Goal: Task Accomplishment & Management: Complete application form

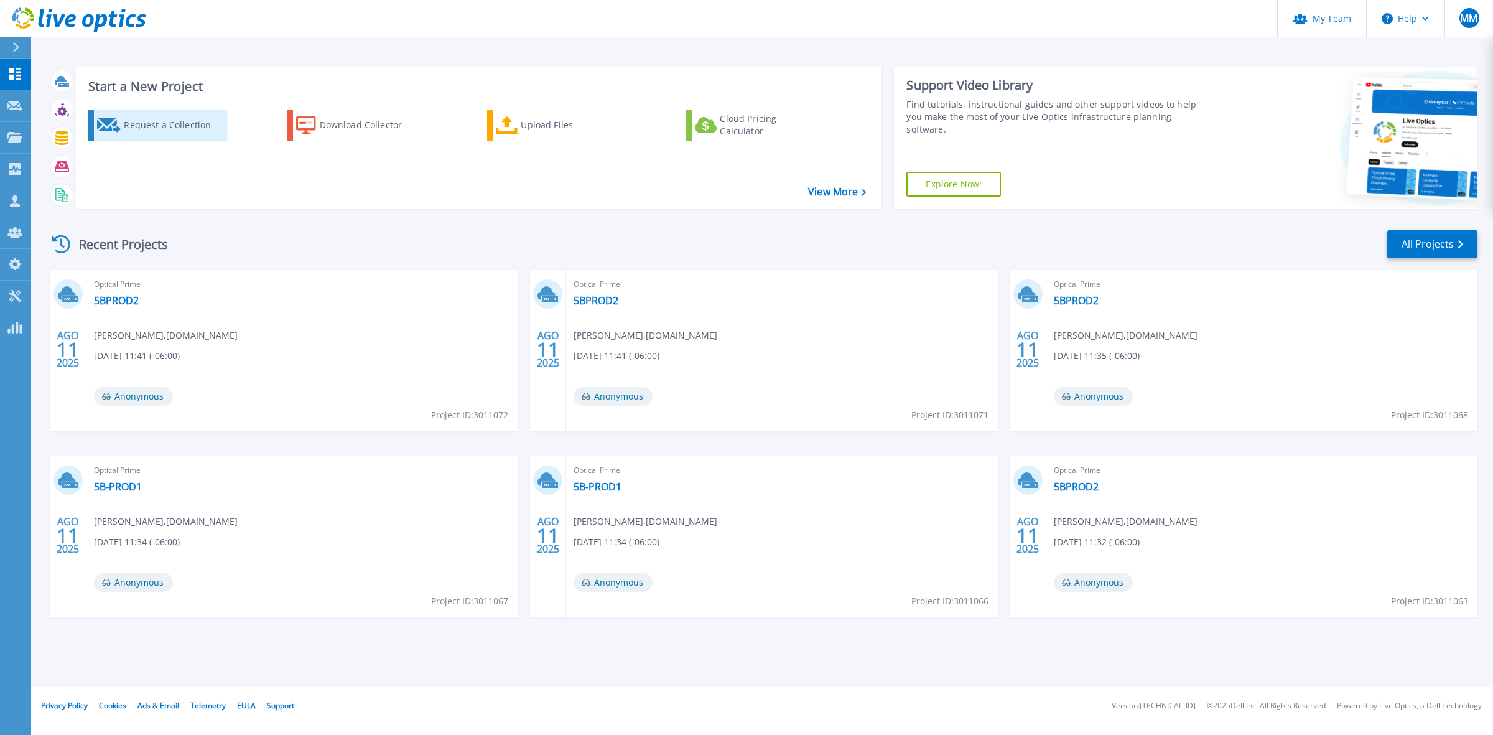
click at [178, 113] on div "Request a Collection" at bounding box center [174, 125] width 100 height 25
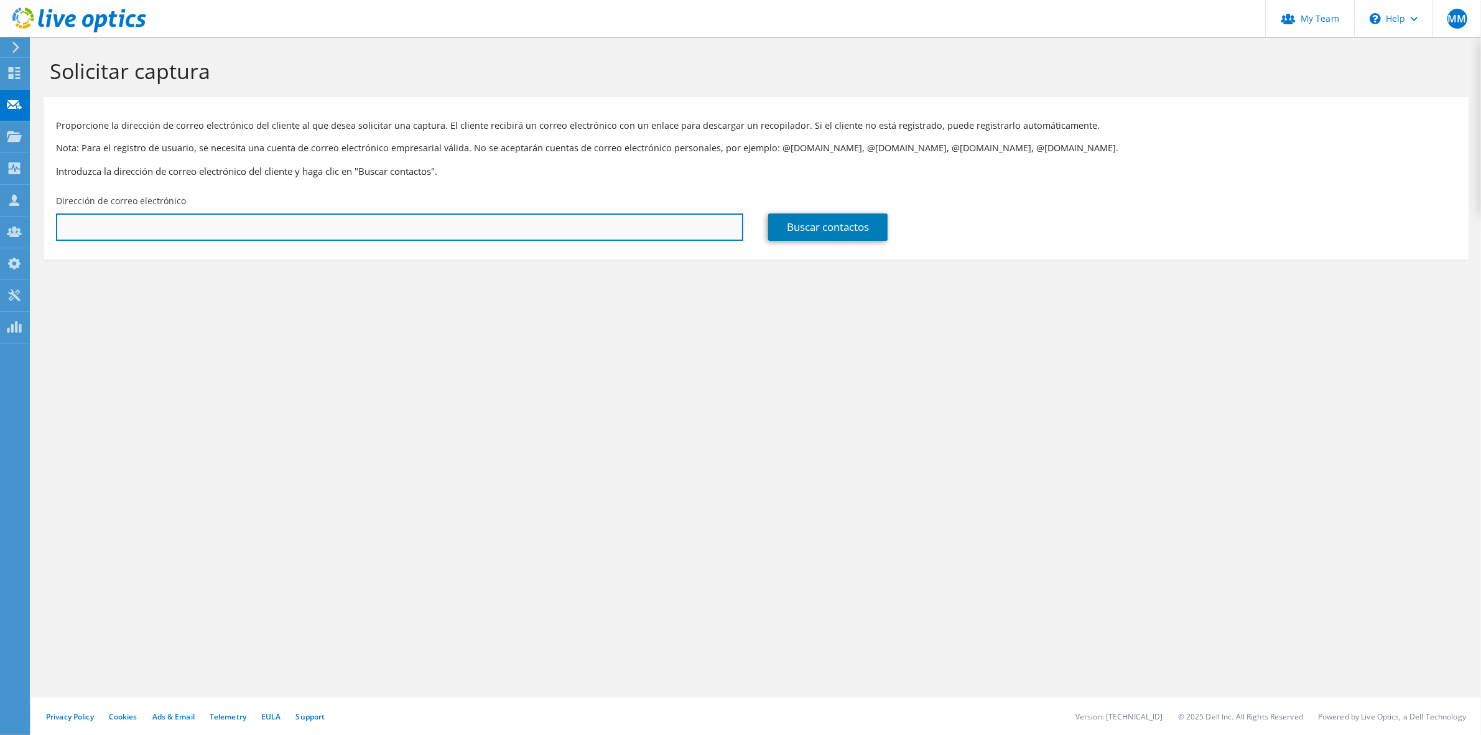
click at [460, 225] on input "text" at bounding box center [400, 226] width 688 height 27
type input "basturias@aseguradorageneral.com"
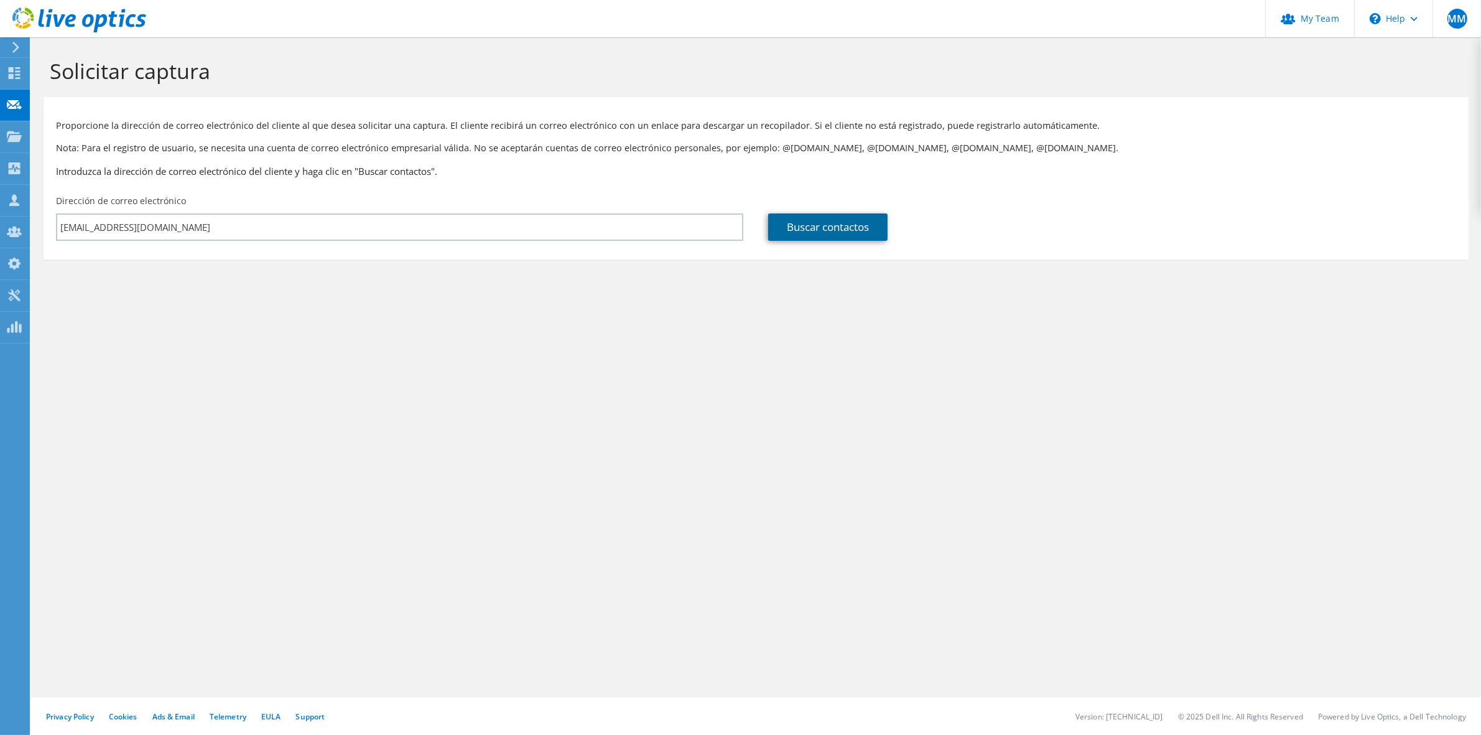
click at [856, 228] on link "Buscar contactos" at bounding box center [827, 226] width 119 height 27
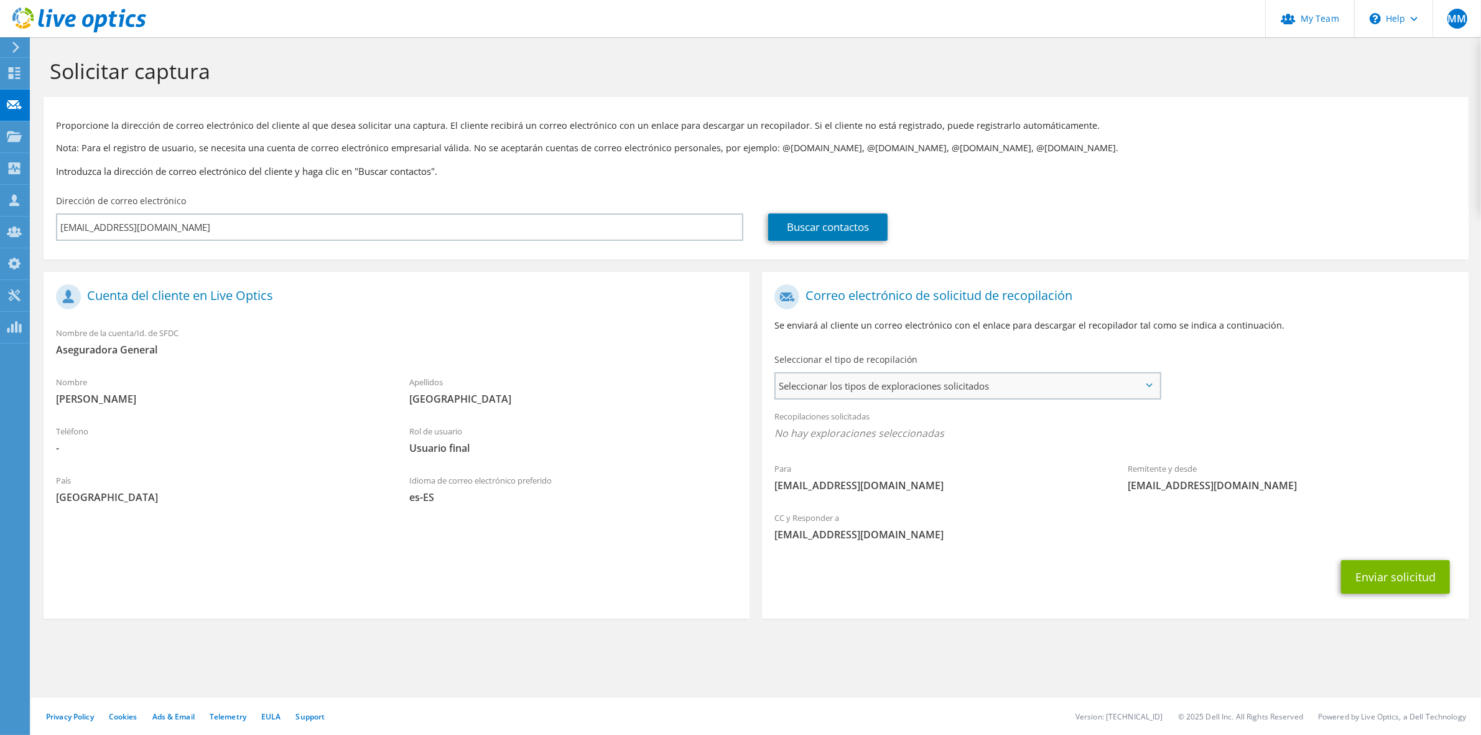
click at [952, 383] on span "Seleccionar los tipos de exploraciones solicitados" at bounding box center [967, 385] width 383 height 25
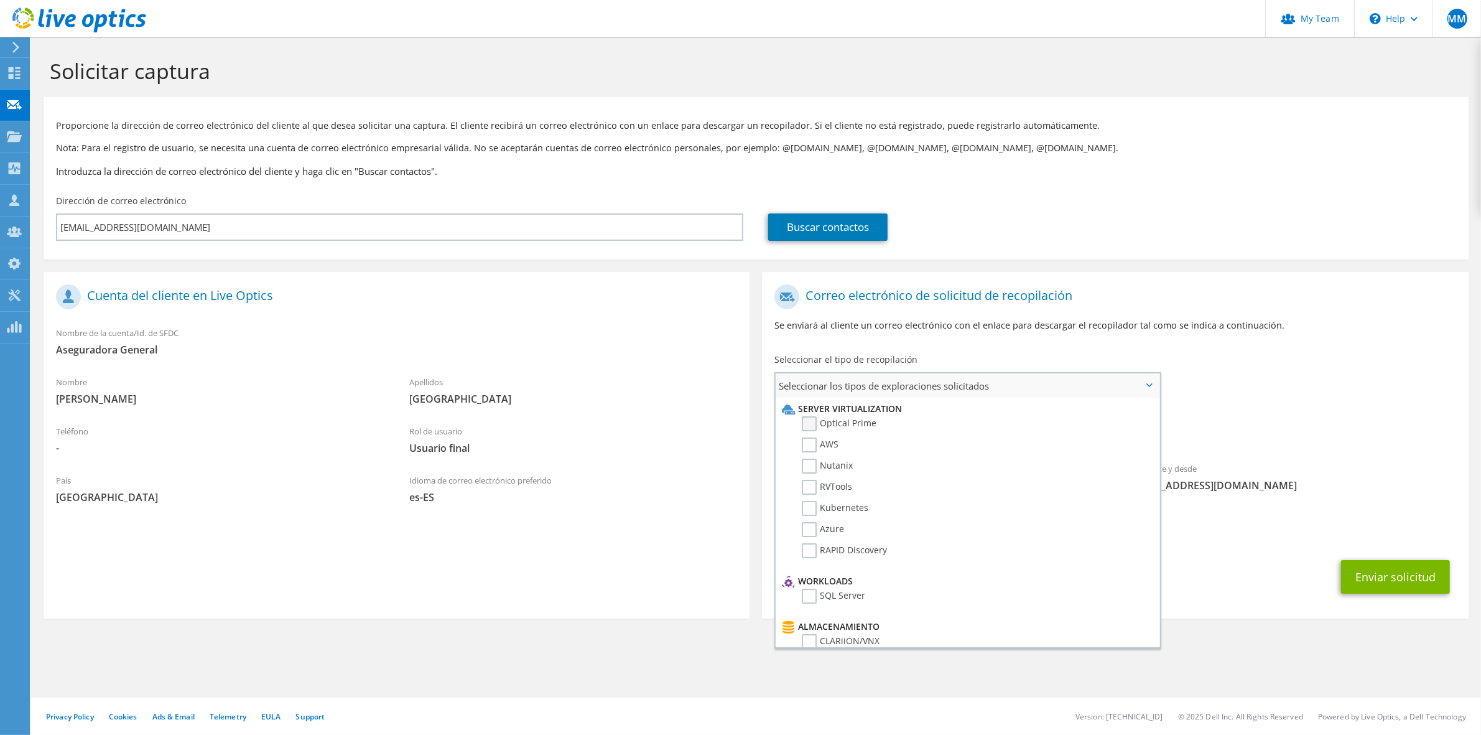
click at [841, 427] on label "Optical Prime" at bounding box center [839, 423] width 75 height 15
click at [0, 0] on input "Optical Prime" at bounding box center [0, 0] width 0 height 0
click at [1394, 576] on button "Enviar solicitud" at bounding box center [1395, 581] width 109 height 34
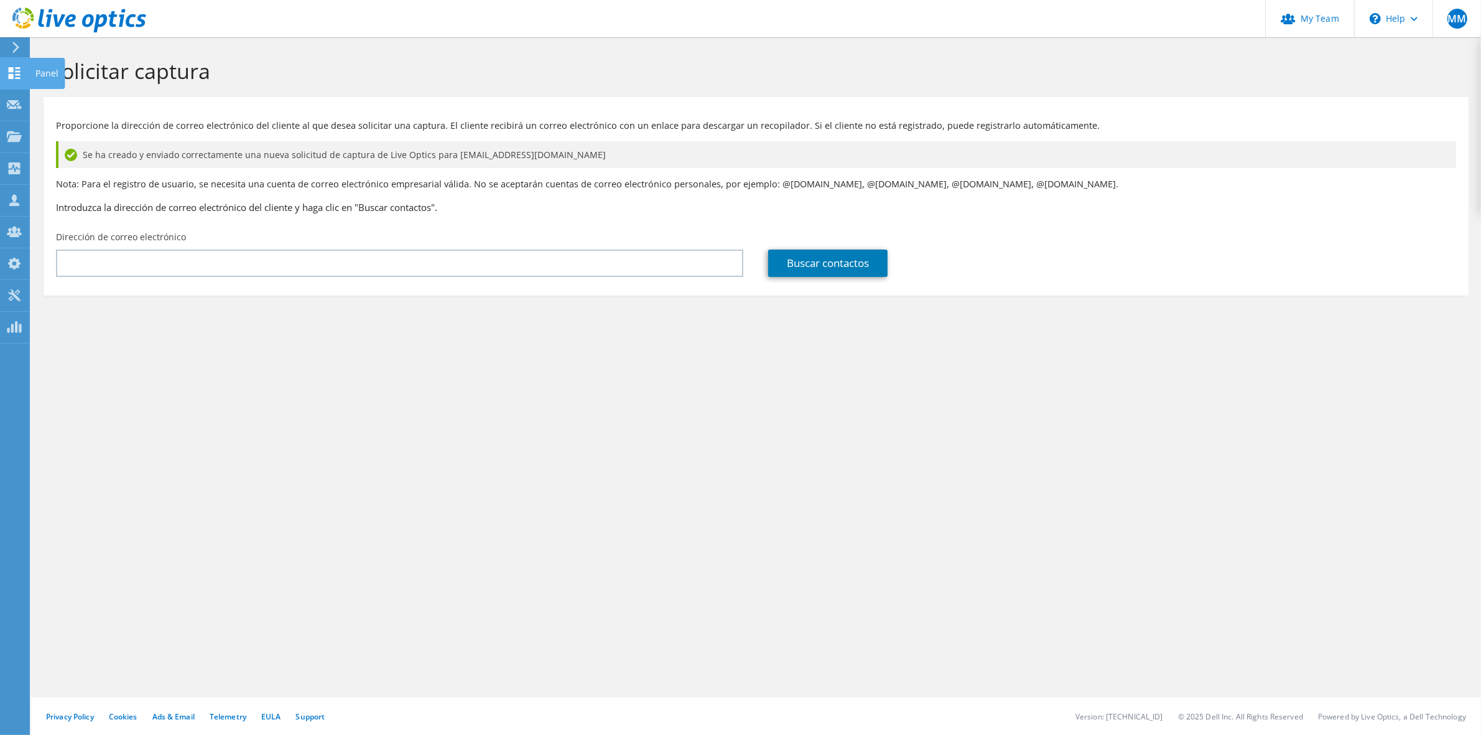
click at [16, 67] on use at bounding box center [15, 73] width 12 height 12
